Goal: Information Seeking & Learning: Understand process/instructions

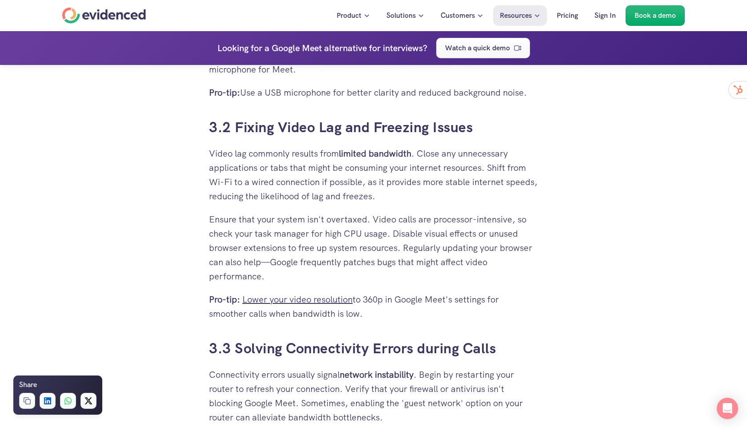
scroll to position [2288, 0]
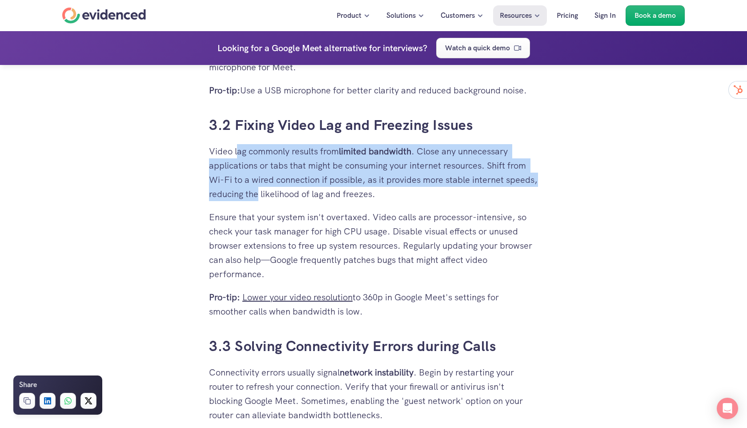
drag, startPoint x: 238, startPoint y: 152, endPoint x: 293, endPoint y: 194, distance: 68.9
click at [293, 194] on p "Video lag commonly results from limited bandwidth . Close any unnecessary appli…" at bounding box center [373, 172] width 329 height 57
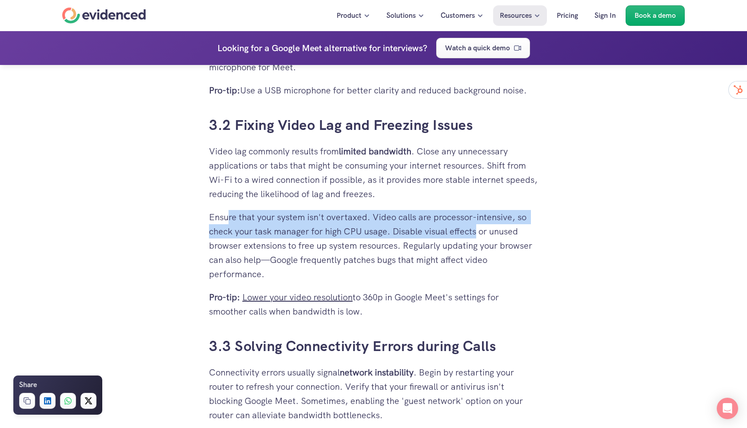
drag, startPoint x: 230, startPoint y: 218, endPoint x: 476, endPoint y: 230, distance: 246.8
click at [476, 230] on p "Ensure that your system isn't overtaxed. Video calls are processor-intensive, s…" at bounding box center [373, 245] width 329 height 71
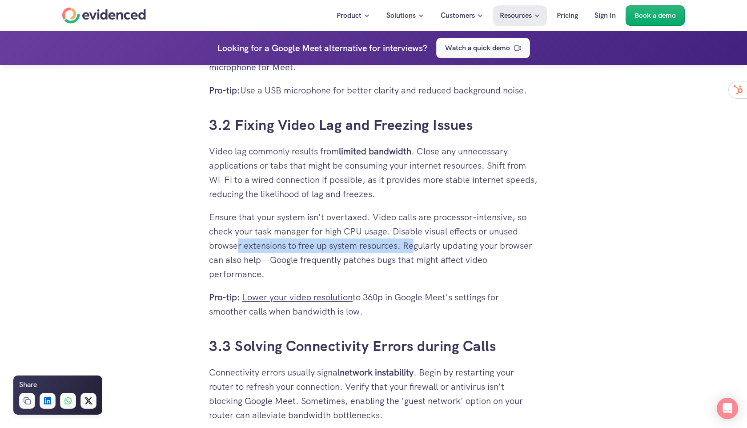
drag, startPoint x: 239, startPoint y: 247, endPoint x: 415, endPoint y: 246, distance: 176.6
click at [415, 246] on p "Ensure that your system isn't overtaxed. Video calls are processor-intensive, s…" at bounding box center [373, 245] width 329 height 71
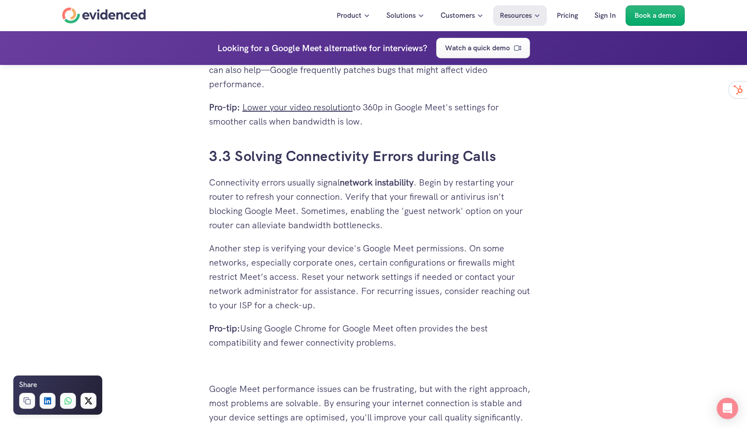
scroll to position [2479, 0]
drag, startPoint x: 210, startPoint y: 181, endPoint x: 274, endPoint y: 191, distance: 64.8
click at [274, 191] on p "Connectivity errors usually signal network instability . Begin by restarting yo…" at bounding box center [373, 202] width 329 height 57
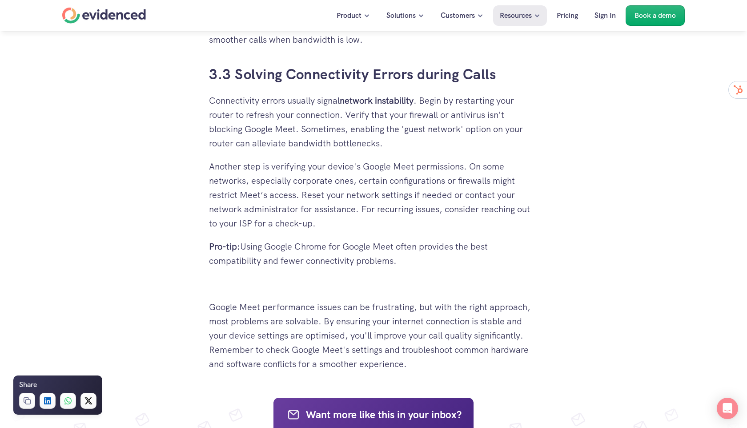
scroll to position [2560, 0]
drag, startPoint x: 223, startPoint y: 166, endPoint x: 409, endPoint y: 214, distance: 191.7
click at [409, 214] on p "Another step is verifying your device's Google Meet permissions. On some networ…" at bounding box center [373, 194] width 329 height 71
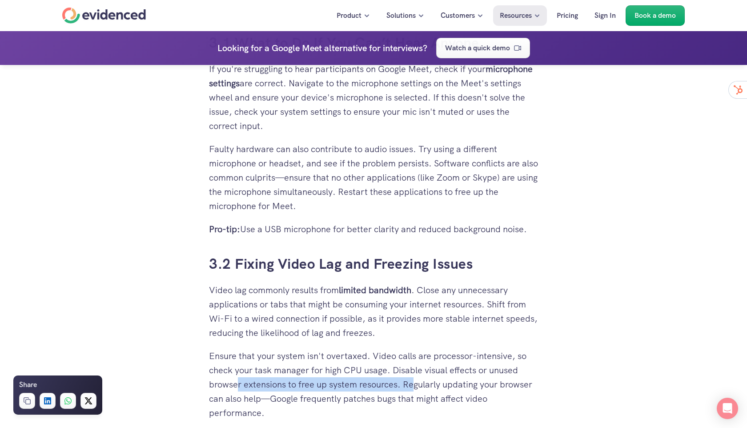
scroll to position [2039, 0]
